Goal: Transaction & Acquisition: Book appointment/travel/reservation

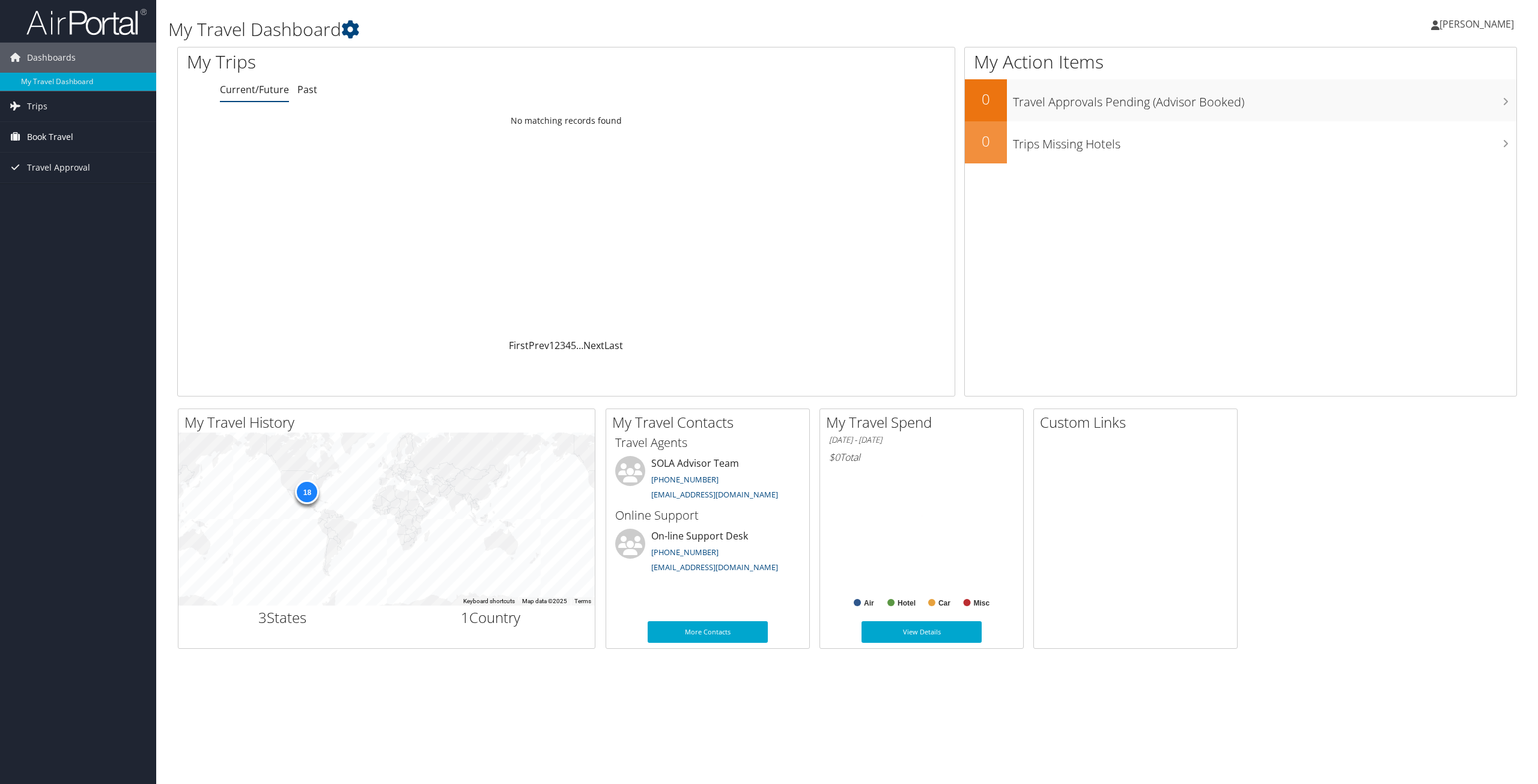
click at [76, 138] on link "Book Travel" at bounding box center [78, 137] width 156 height 30
click at [71, 163] on link "Approval Request (Beta)" at bounding box center [78, 161] width 156 height 18
click at [60, 134] on span "Book Travel" at bounding box center [50, 137] width 46 height 30
click at [63, 177] on link "Book/Manage Online Trips" at bounding box center [78, 179] width 156 height 18
